Goal: Download file/media

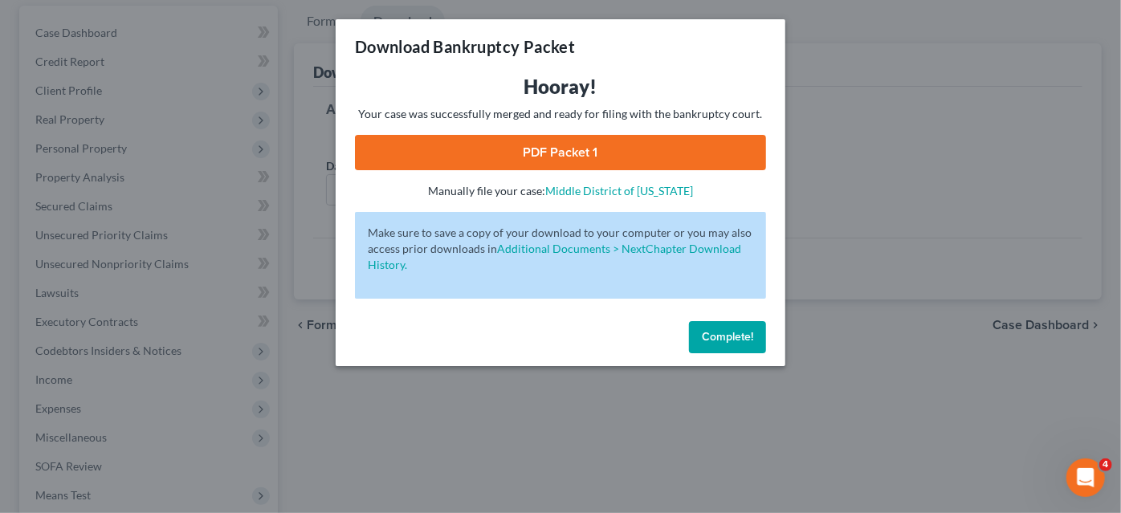
click at [621, 162] on link "PDF Packet 1" at bounding box center [560, 152] width 411 height 35
click at [284, 220] on div "Download Bankruptcy Packet Hooray! Your case was successfully merged and ready …" at bounding box center [560, 256] width 1121 height 513
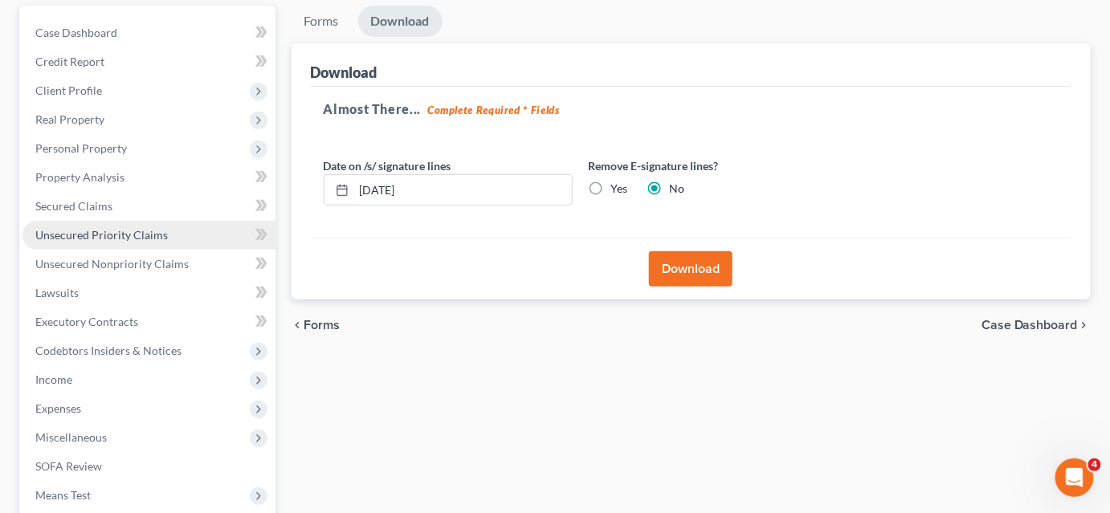
click at [123, 224] on link "Unsecured Priority Claims" at bounding box center [148, 235] width 253 height 29
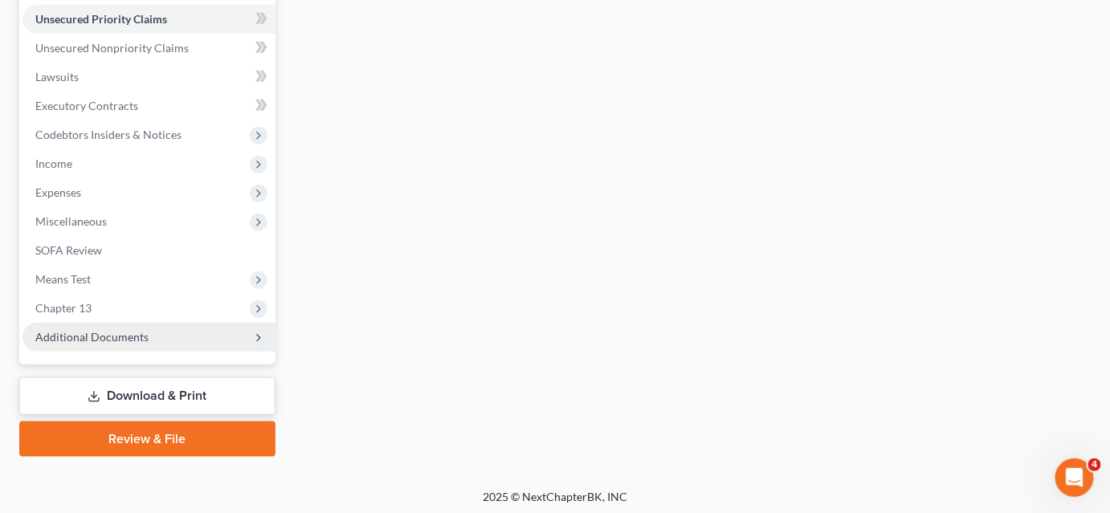
scroll to position [368, 0]
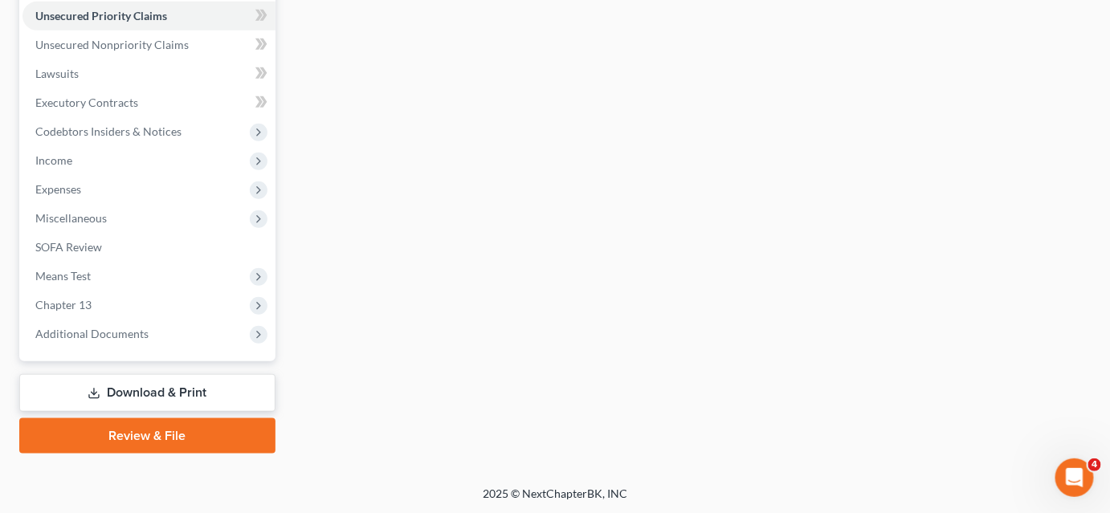
click at [174, 382] on link "Download & Print" at bounding box center [147, 393] width 256 height 38
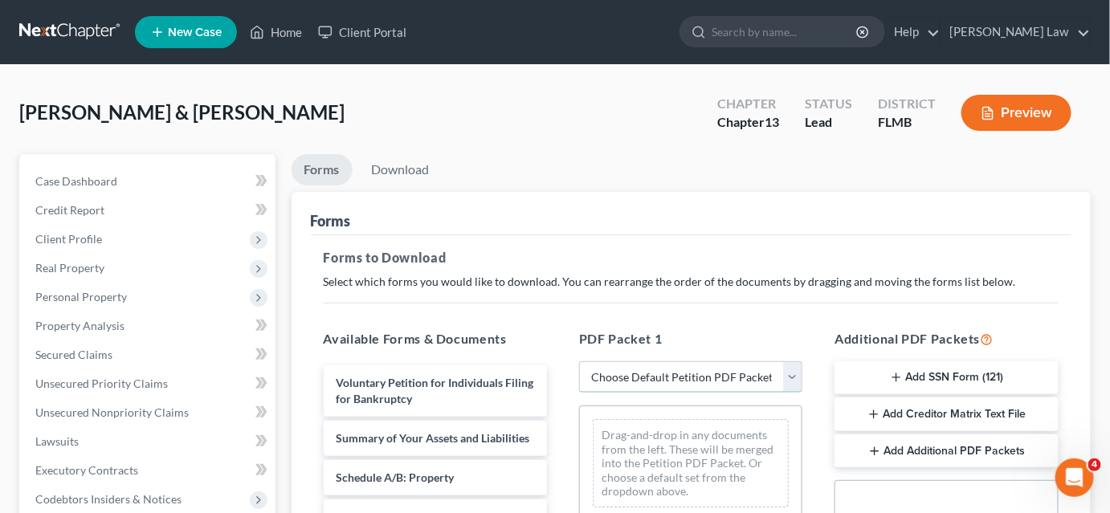
click at [607, 374] on select "Choose Default Petition PDF Packet Complete Bankruptcy Petition (all forms and …" at bounding box center [690, 378] width 223 height 32
select select "1"
click at [579, 362] on select "Choose Default Petition PDF Packet Complete Bankruptcy Petition (all forms and …" at bounding box center [690, 378] width 223 height 32
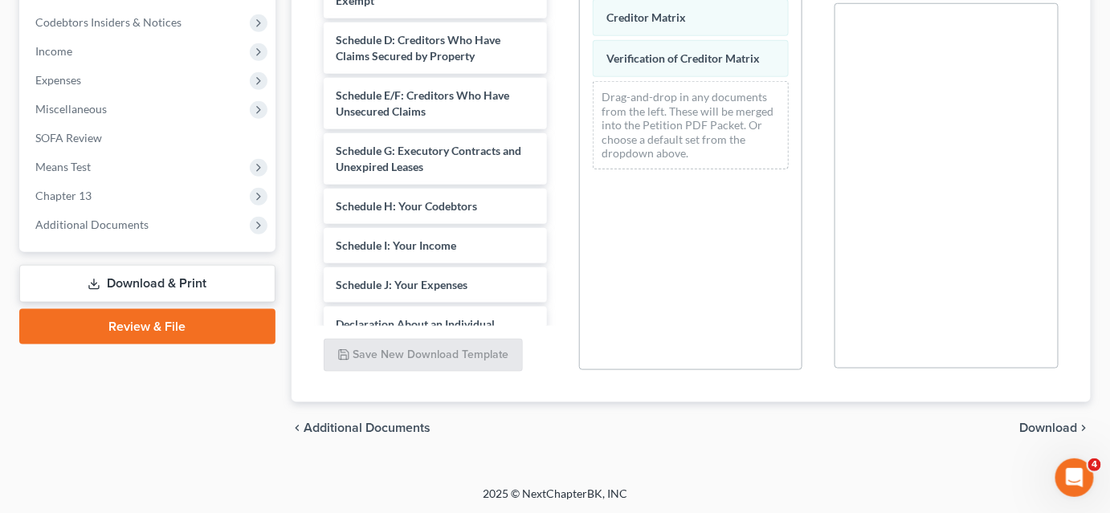
scroll to position [185, 0]
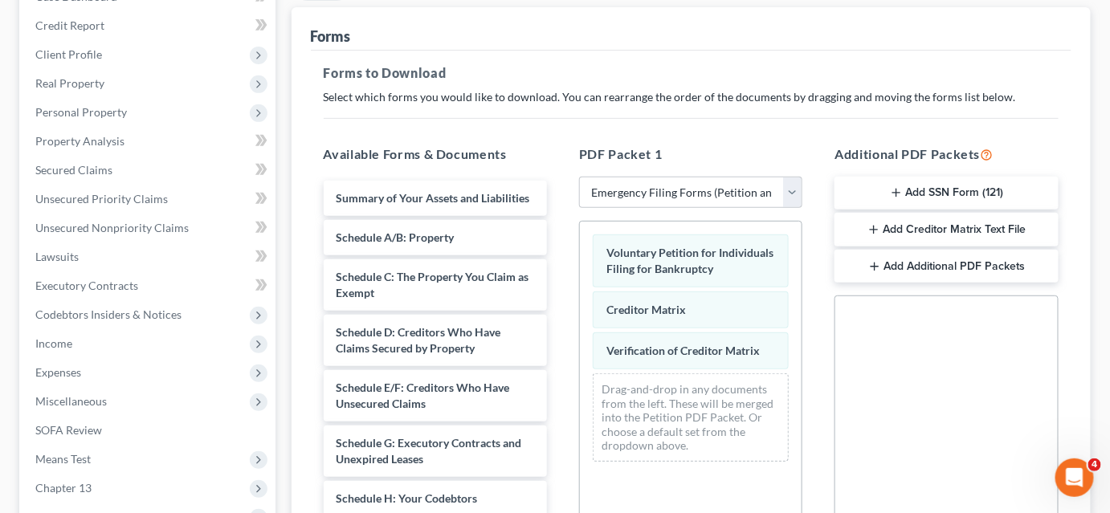
click at [946, 194] on button "Add SSN Form (121)" at bounding box center [946, 194] width 223 height 34
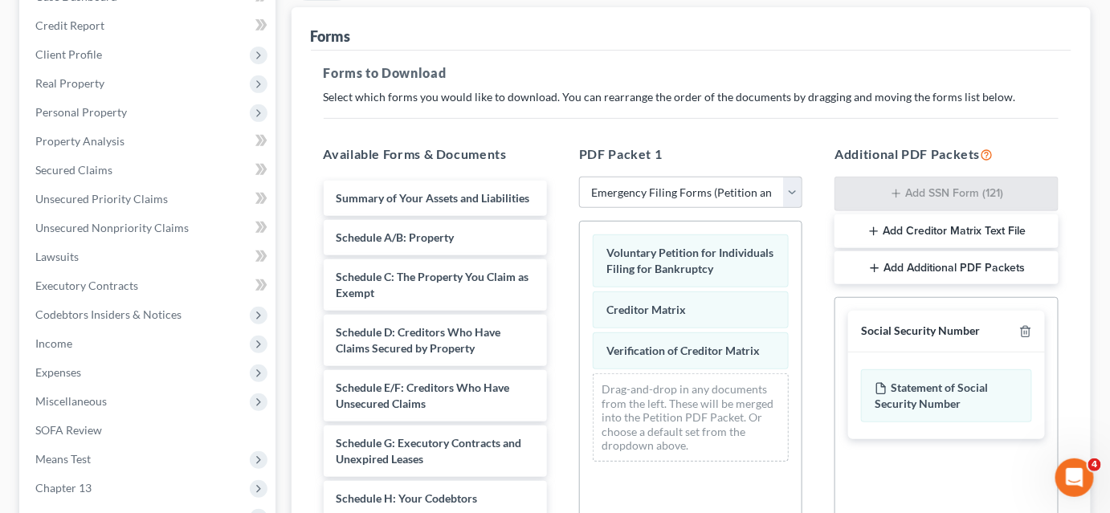
click at [952, 235] on button "Add Creditor Matrix Text File" at bounding box center [946, 231] width 223 height 34
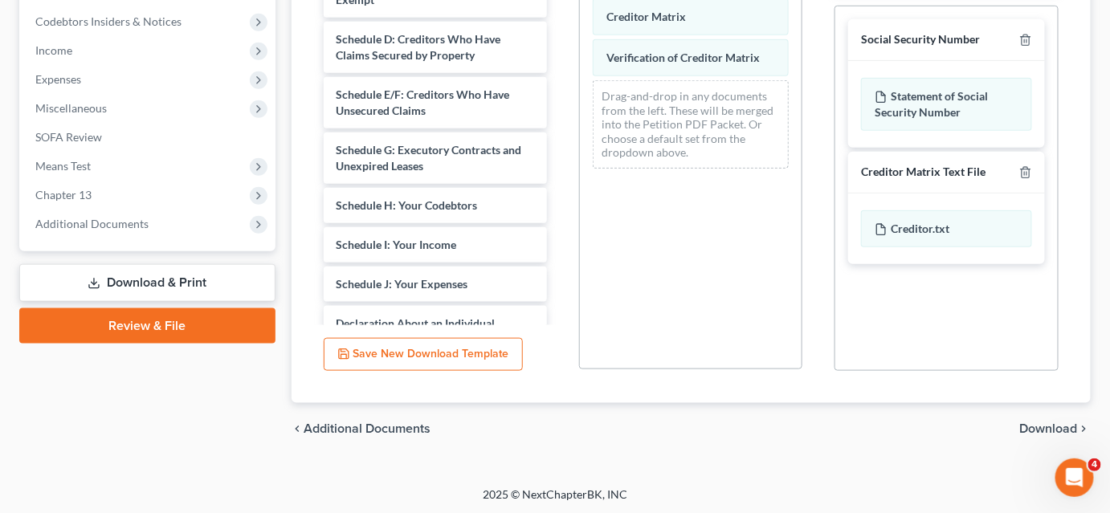
click at [1043, 424] on span "Download" at bounding box center [1049, 429] width 58 height 13
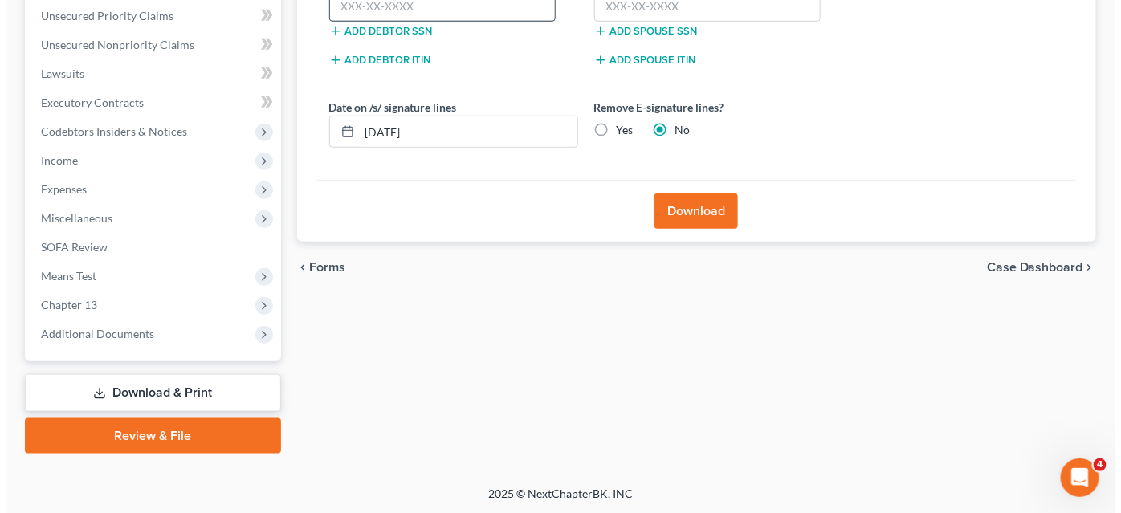
scroll to position [222, 0]
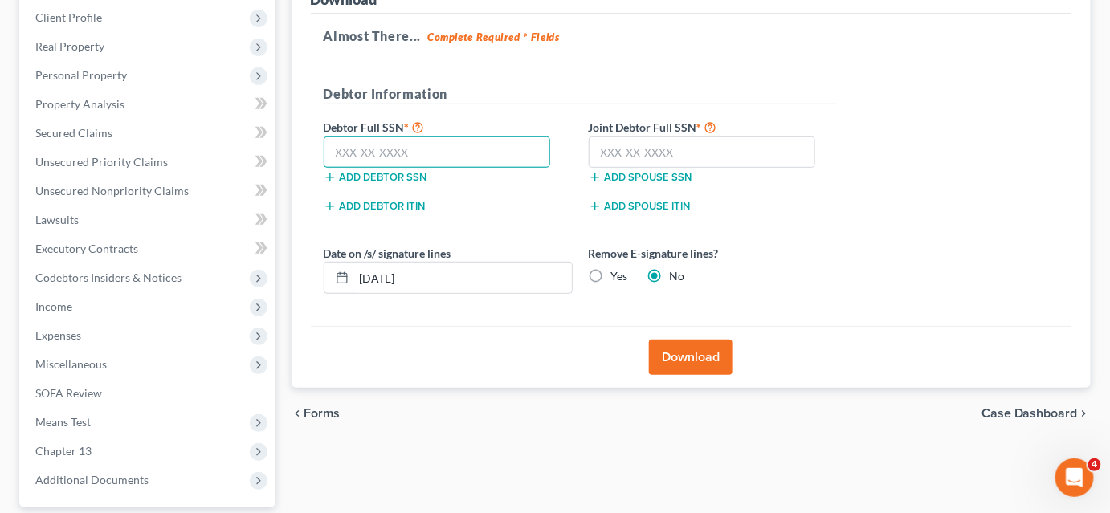
click at [378, 149] on input "text" at bounding box center [437, 153] width 227 height 32
type input "266-35-4598"
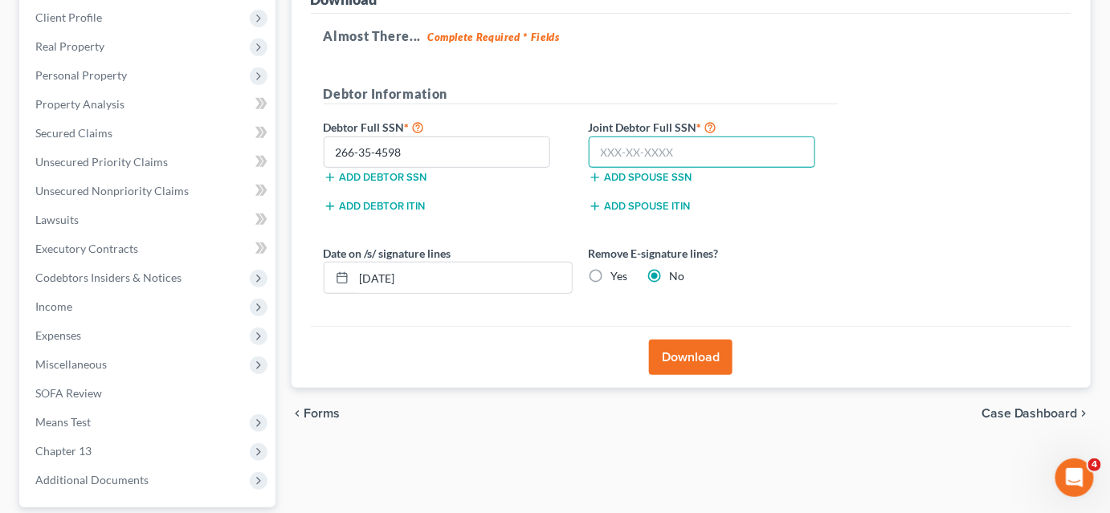
click at [598, 153] on input "text" at bounding box center [702, 153] width 227 height 32
type input "263-02-0547"
click at [690, 353] on button "Download" at bounding box center [691, 357] width 84 height 35
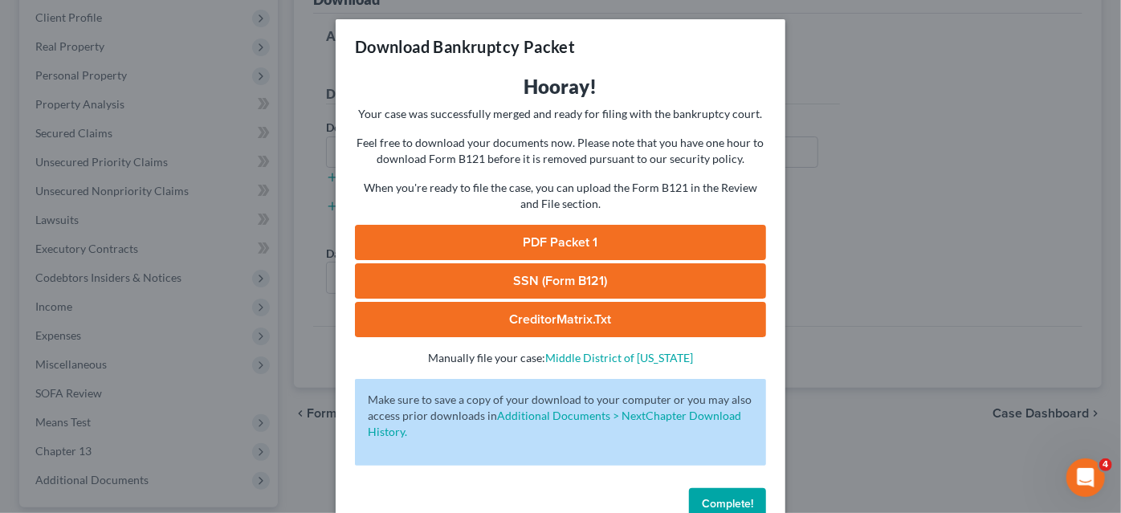
click at [538, 243] on link "PDF Packet 1" at bounding box center [560, 242] width 411 height 35
click at [472, 284] on link "SSN (Form B121)" at bounding box center [560, 280] width 411 height 35
click at [455, 318] on link "CreditorMatrix.txt" at bounding box center [560, 319] width 411 height 35
